Goal: Find specific page/section: Find specific page/section

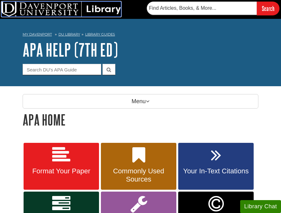
click at [103, 8] on img at bounding box center [61, 9] width 119 height 15
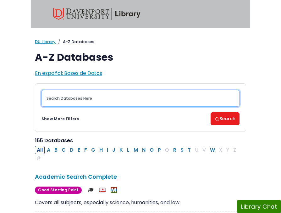
click at [86, 97] on input "Search database by title or keyword" at bounding box center [141, 98] width 198 height 17
type input "cinnahl"
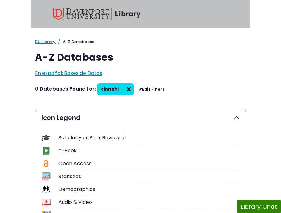
click at [125, 89] on img at bounding box center [129, 89] width 10 height 10
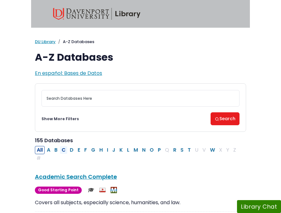
click at [62, 150] on button "C" at bounding box center [64, 150] width 8 height 8
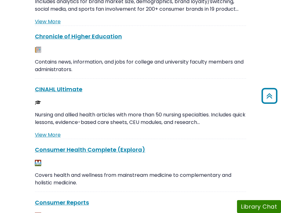
scroll to position [183, 0]
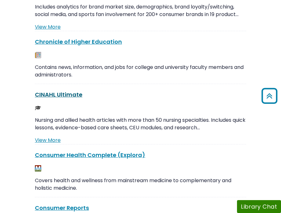
click at [66, 94] on link "CINAHL Ultimate This link opens in a new window" at bounding box center [58, 95] width 47 height 8
